Goal: Information Seeking & Learning: Check status

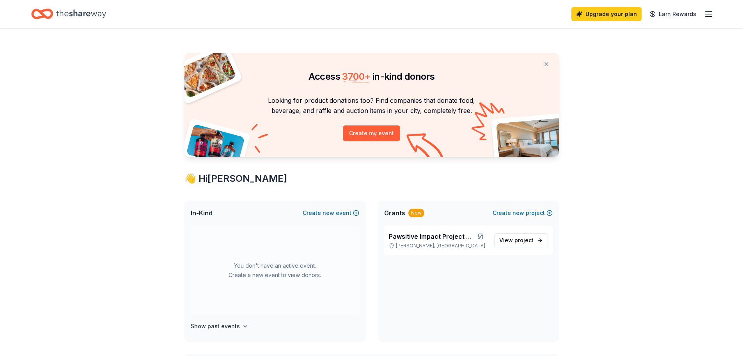
click at [710, 14] on line "button" at bounding box center [709, 14] width 6 height 0
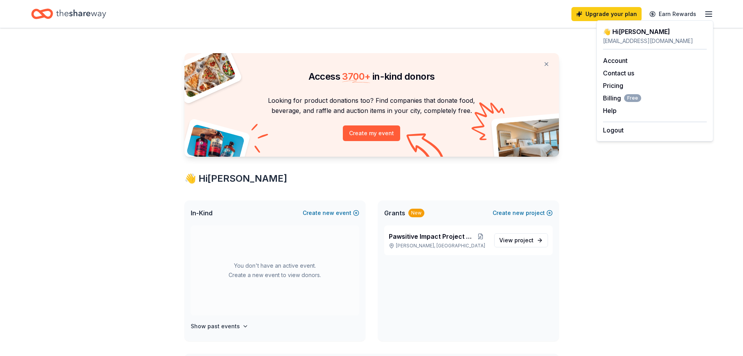
click at [77, 16] on icon "Home" at bounding box center [81, 13] width 50 height 9
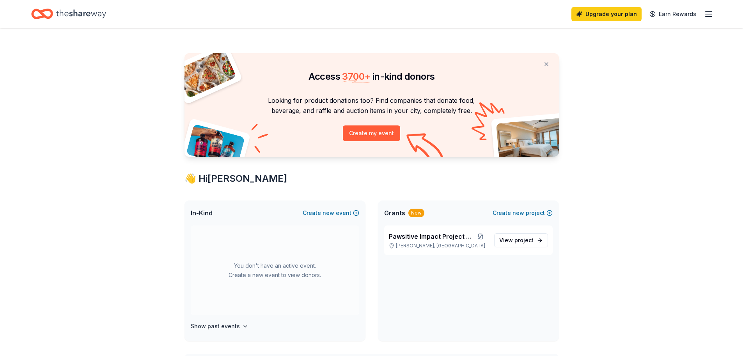
click at [77, 16] on icon "Home" at bounding box center [81, 13] width 50 height 9
click at [61, 13] on icon "Home" at bounding box center [81, 14] width 50 height 16
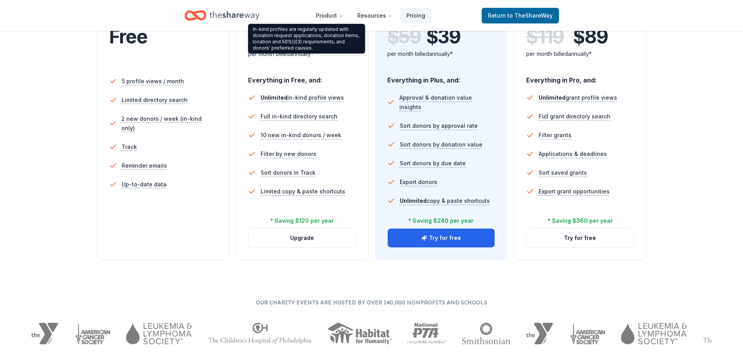
scroll to position [234, 0]
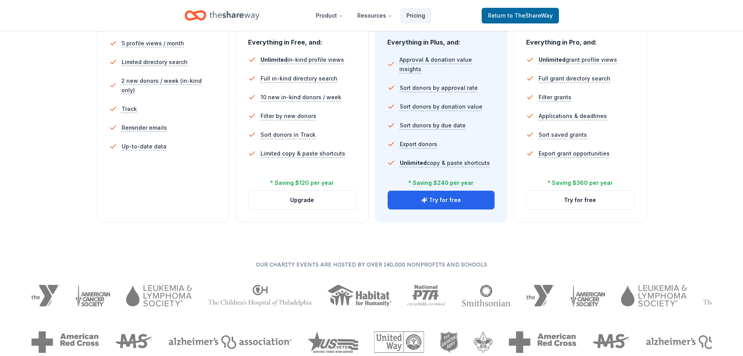
click at [210, 118] on li "Reminder emails" at bounding box center [163, 127] width 108 height 19
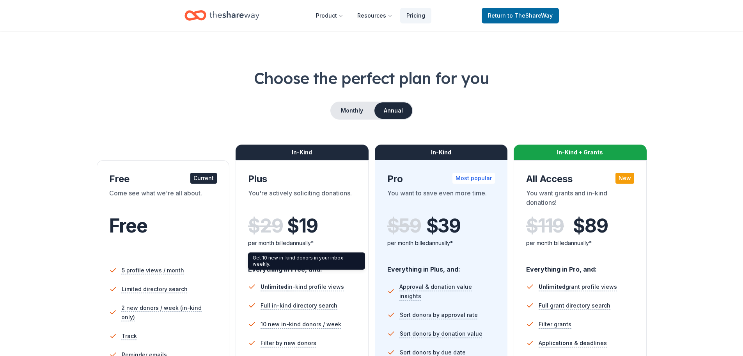
scroll to position [0, 0]
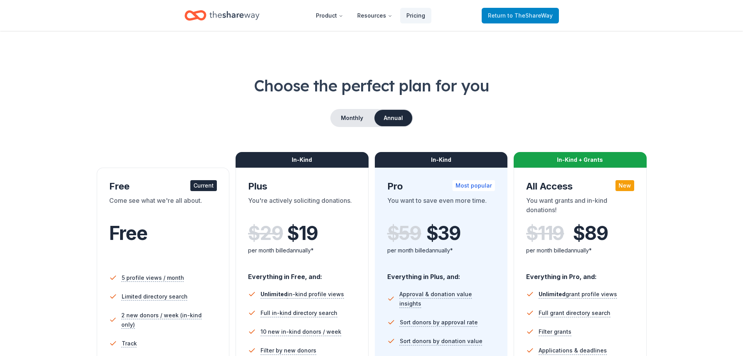
click at [515, 16] on span "to TheShareWay" at bounding box center [530, 15] width 45 height 7
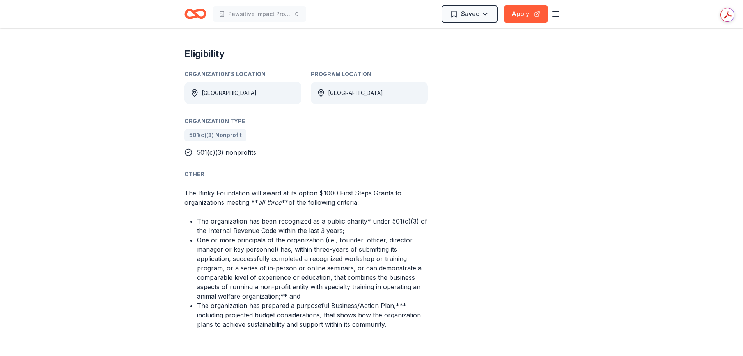
scroll to position [390, 0]
